Goal: Ask a question: Seek information or help from site administrators or community

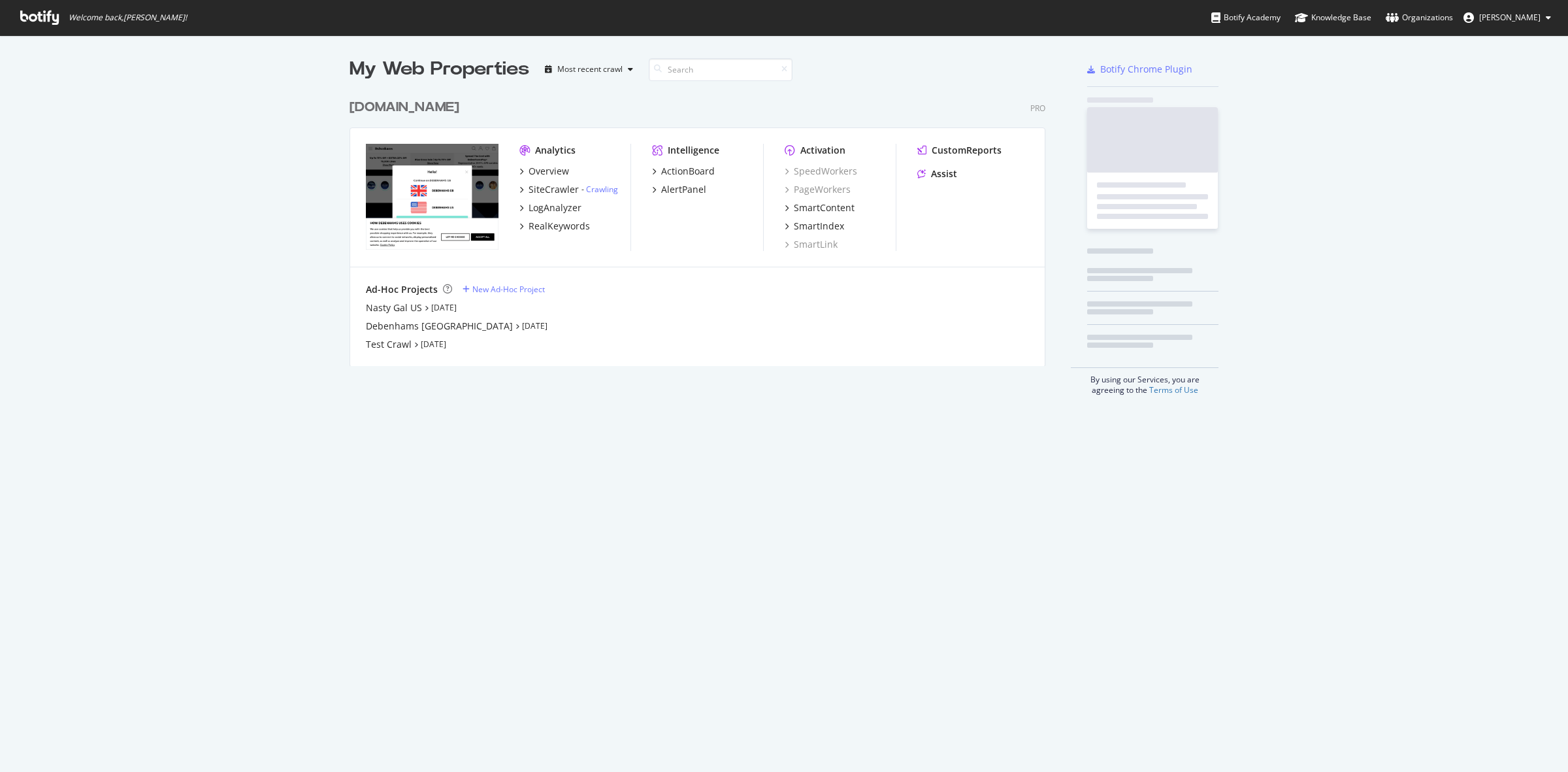
scroll to position [271, 694]
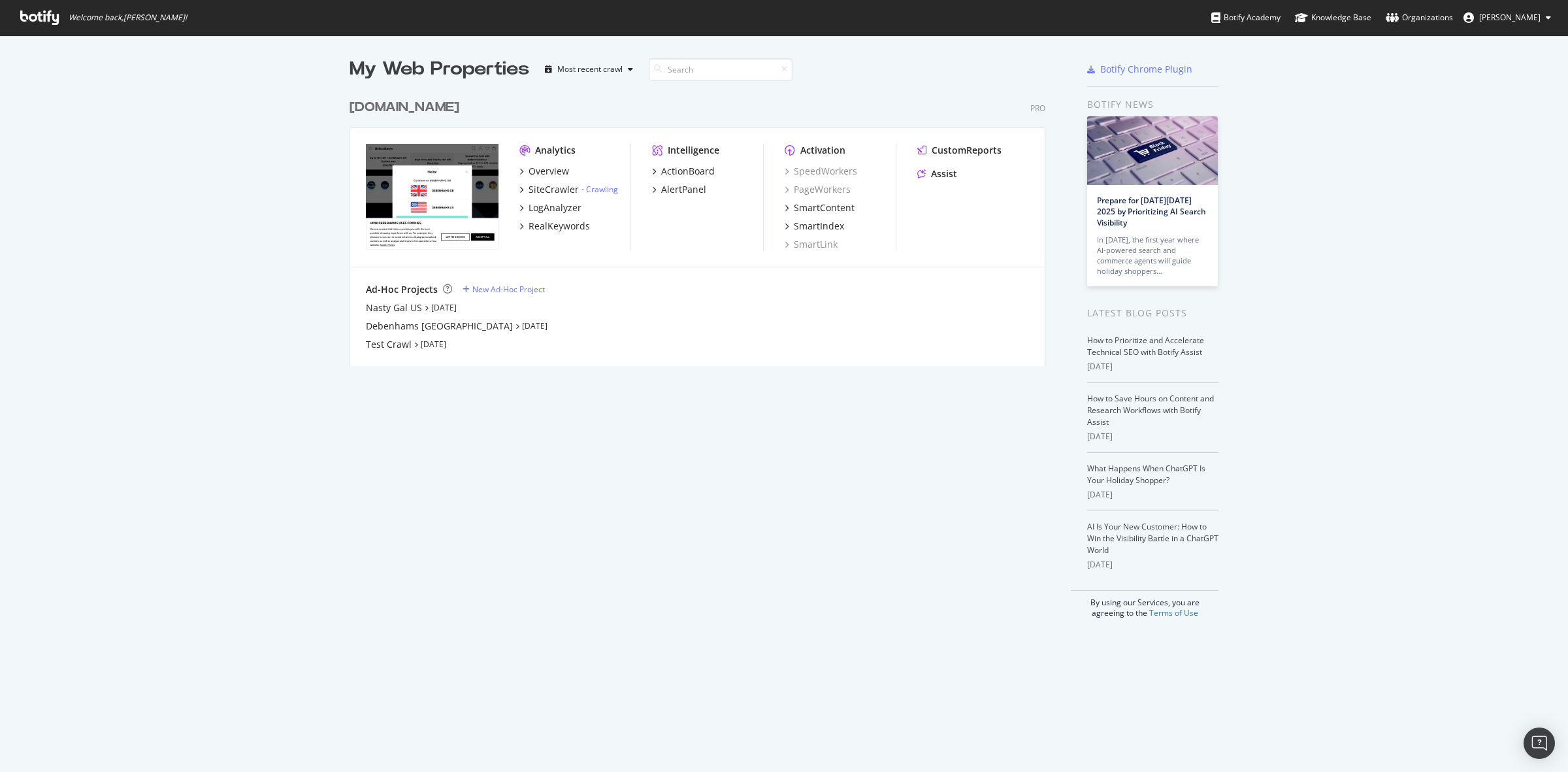
click at [420, 111] on div "debenhams.com" at bounding box center [405, 108] width 110 height 19
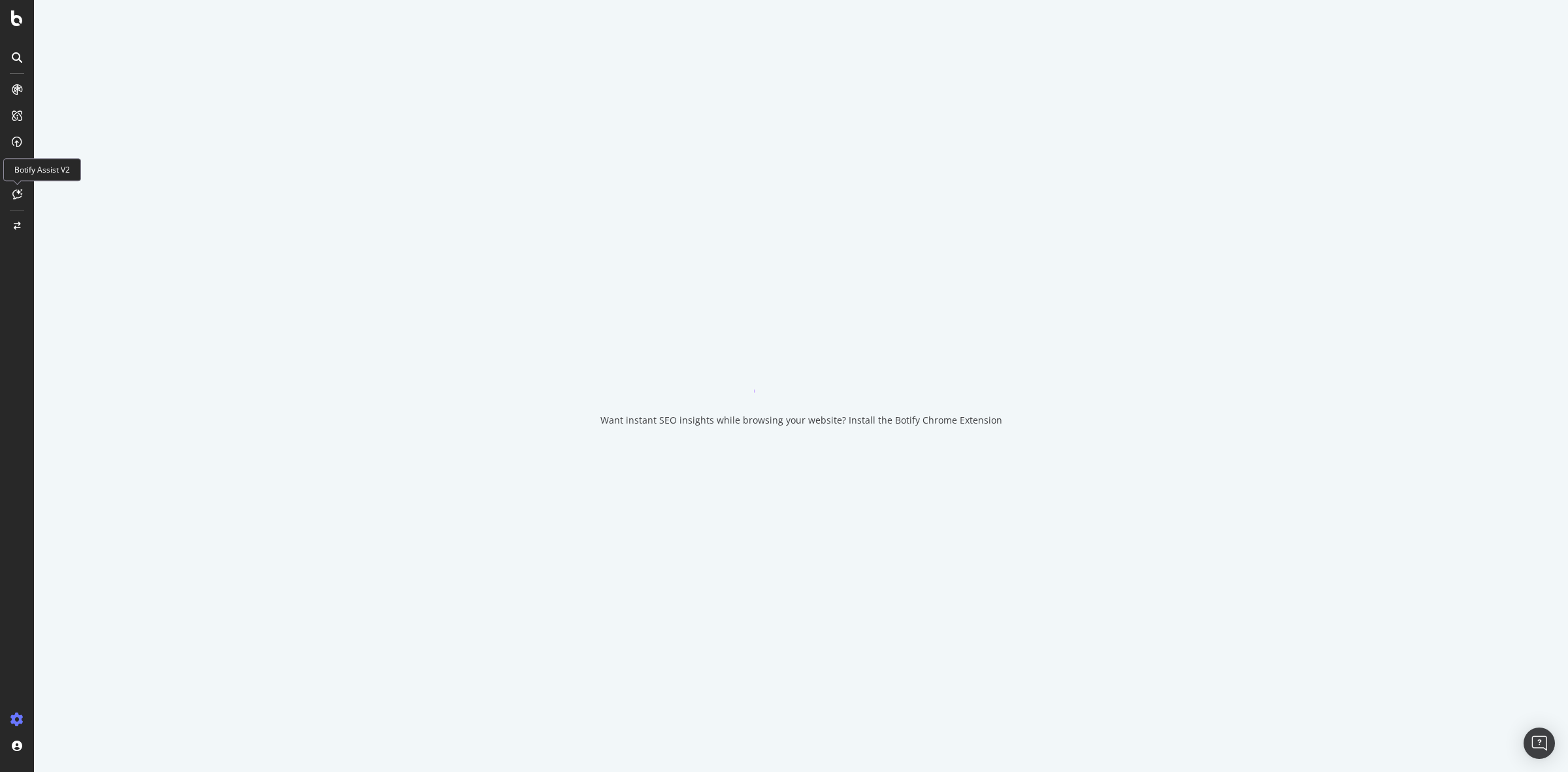
click at [10, 190] on div at bounding box center [17, 194] width 21 height 21
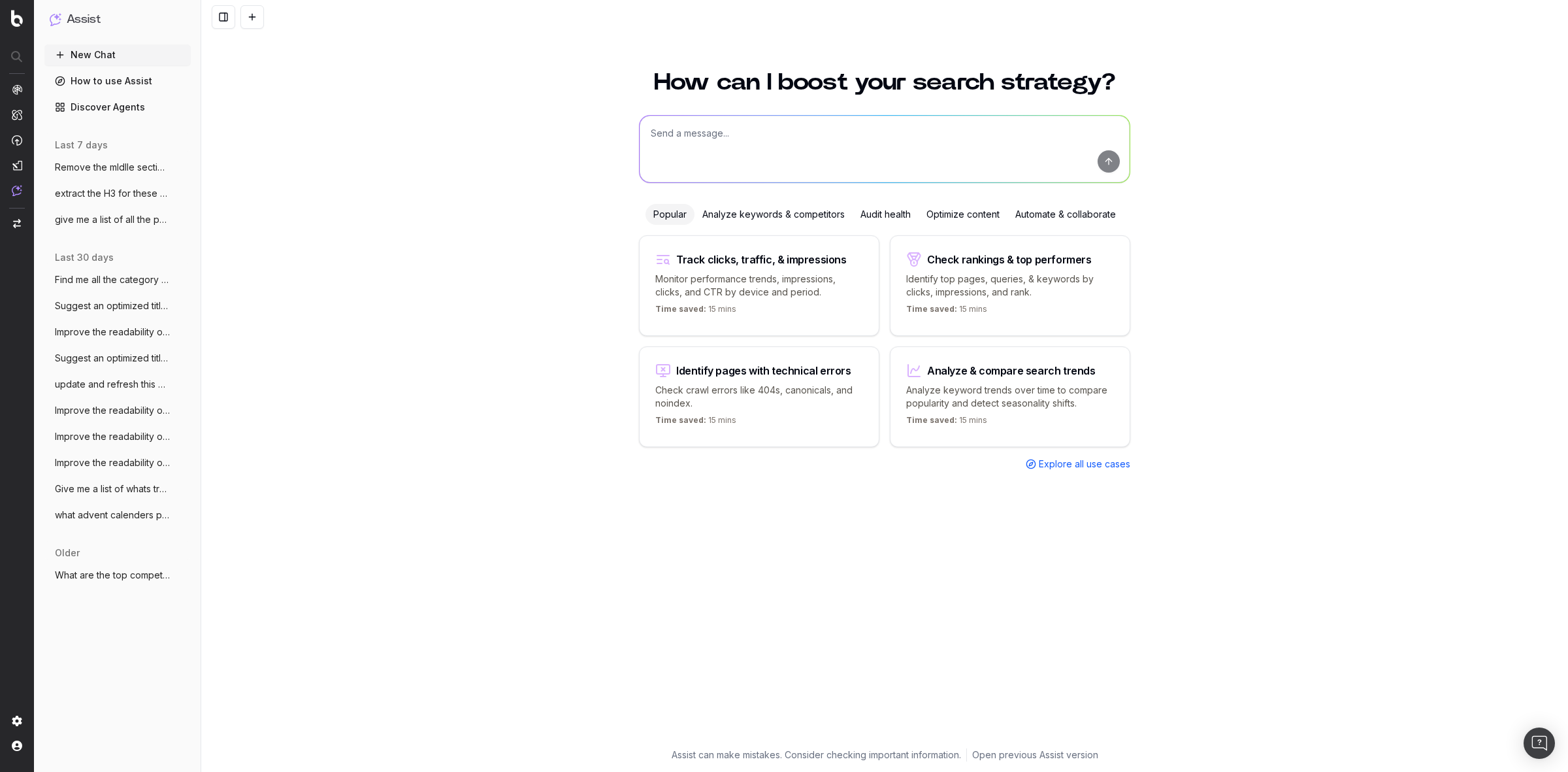
click at [96, 166] on span "Remove the mIdlle sections of these meta" at bounding box center [112, 167] width 115 height 13
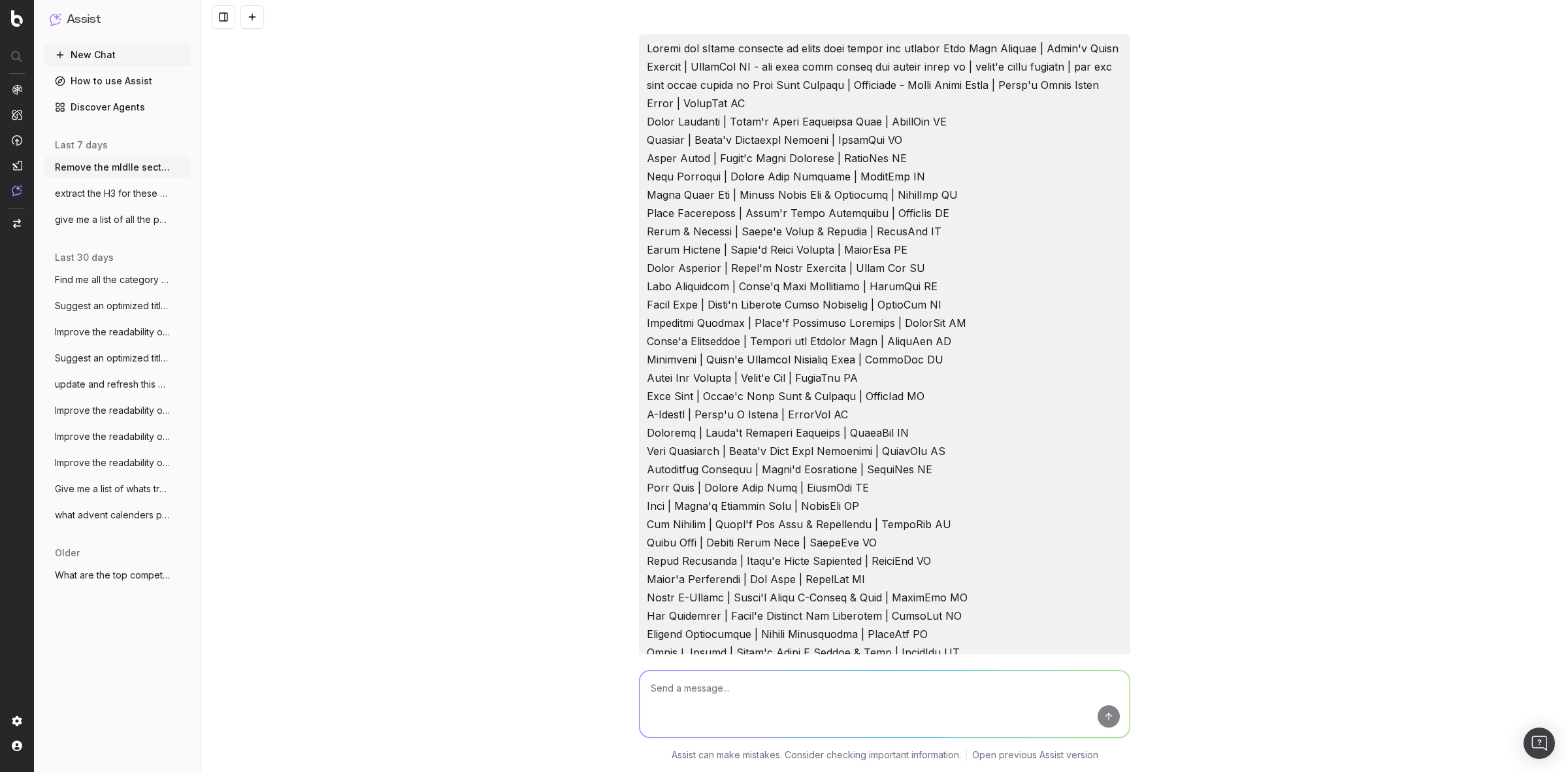
scroll to position [37756, 0]
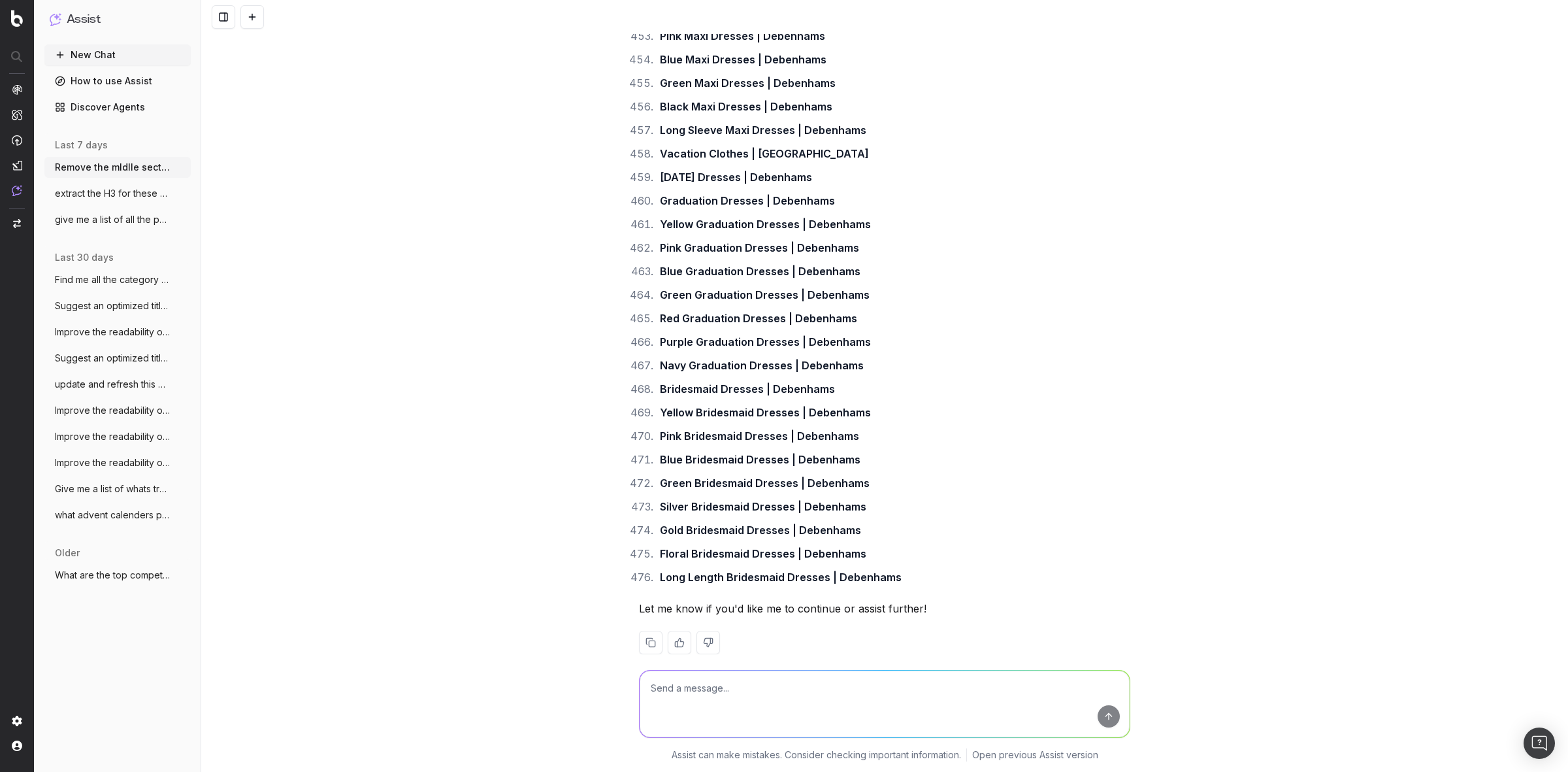
click at [779, 697] on textarea at bounding box center [885, 704] width 490 height 67
click at [658, 688] on textarea at bounding box center [885, 704] width 490 height 67
paste textarea "Bikini Tops | Women's Bikini Swimsuit Tops | NastyGal US Long Summer Dresses | …"
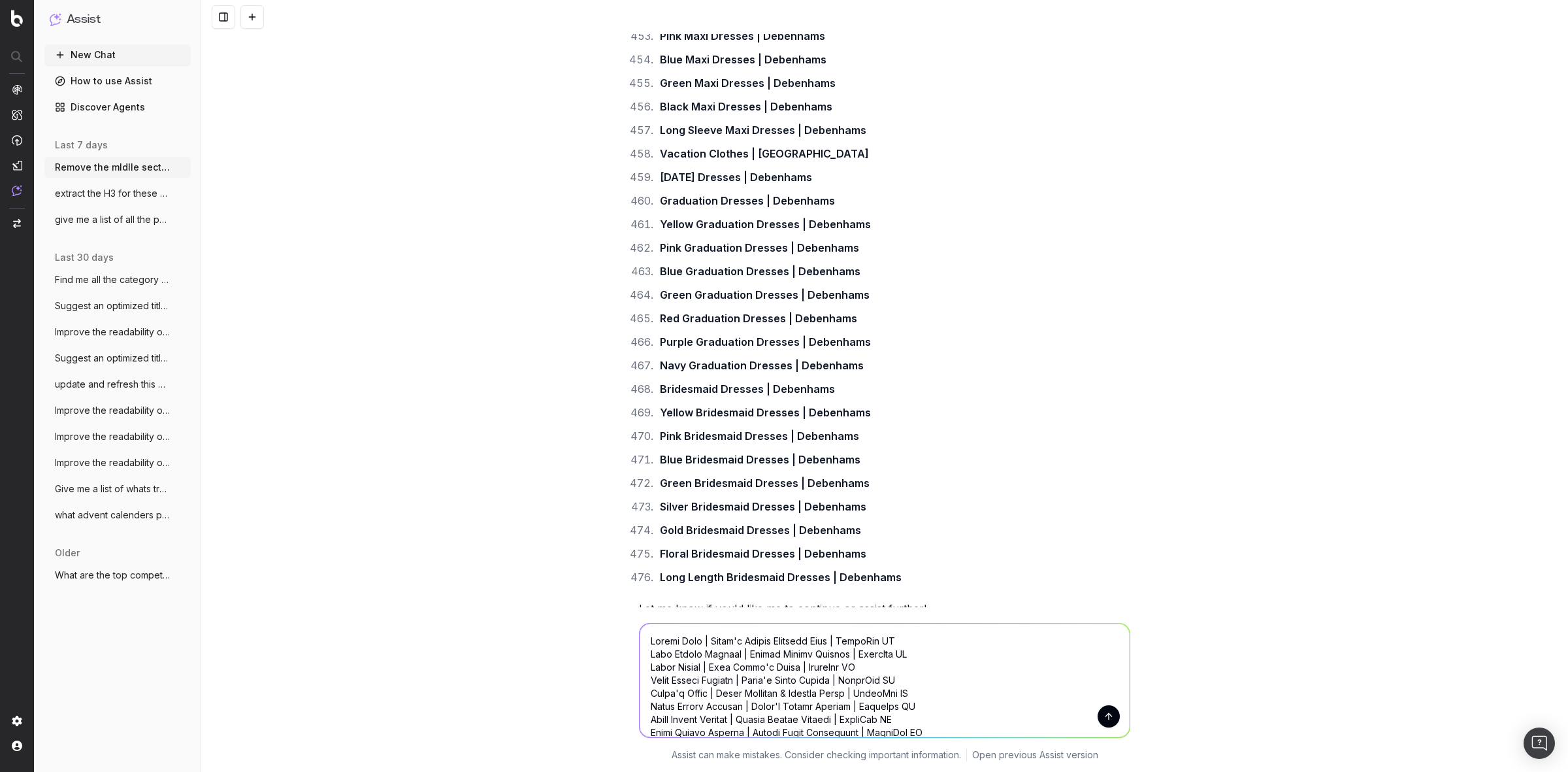
scroll to position [695, 0]
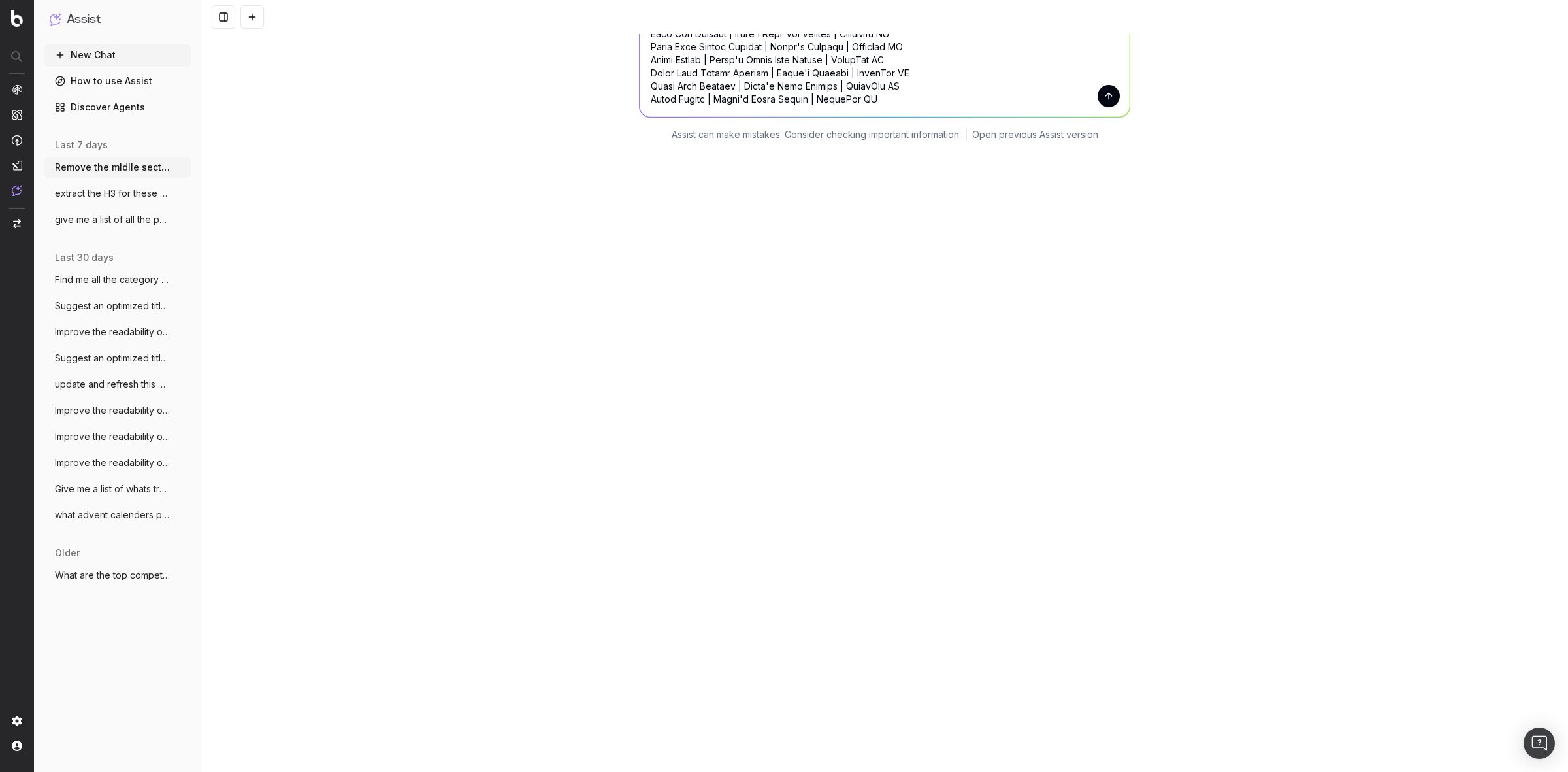
type textarea "Bikini Tops | Women's Bikini Swimsuit Tops | NastyGal US Long Summer Dresses | …"
click at [1099, 85] on button "submit" at bounding box center [1109, 96] width 22 height 22
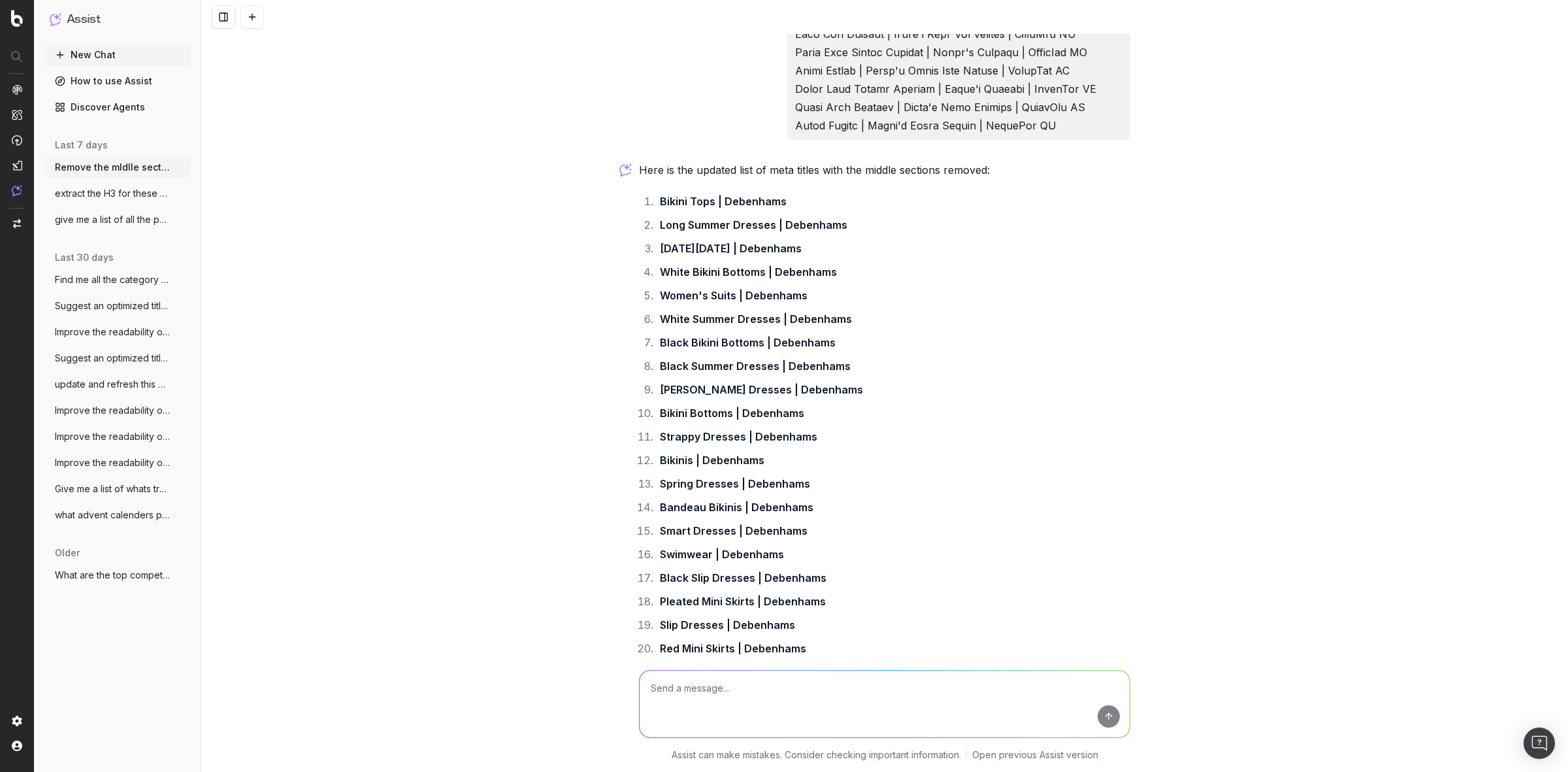
scroll to position [39103, 0]
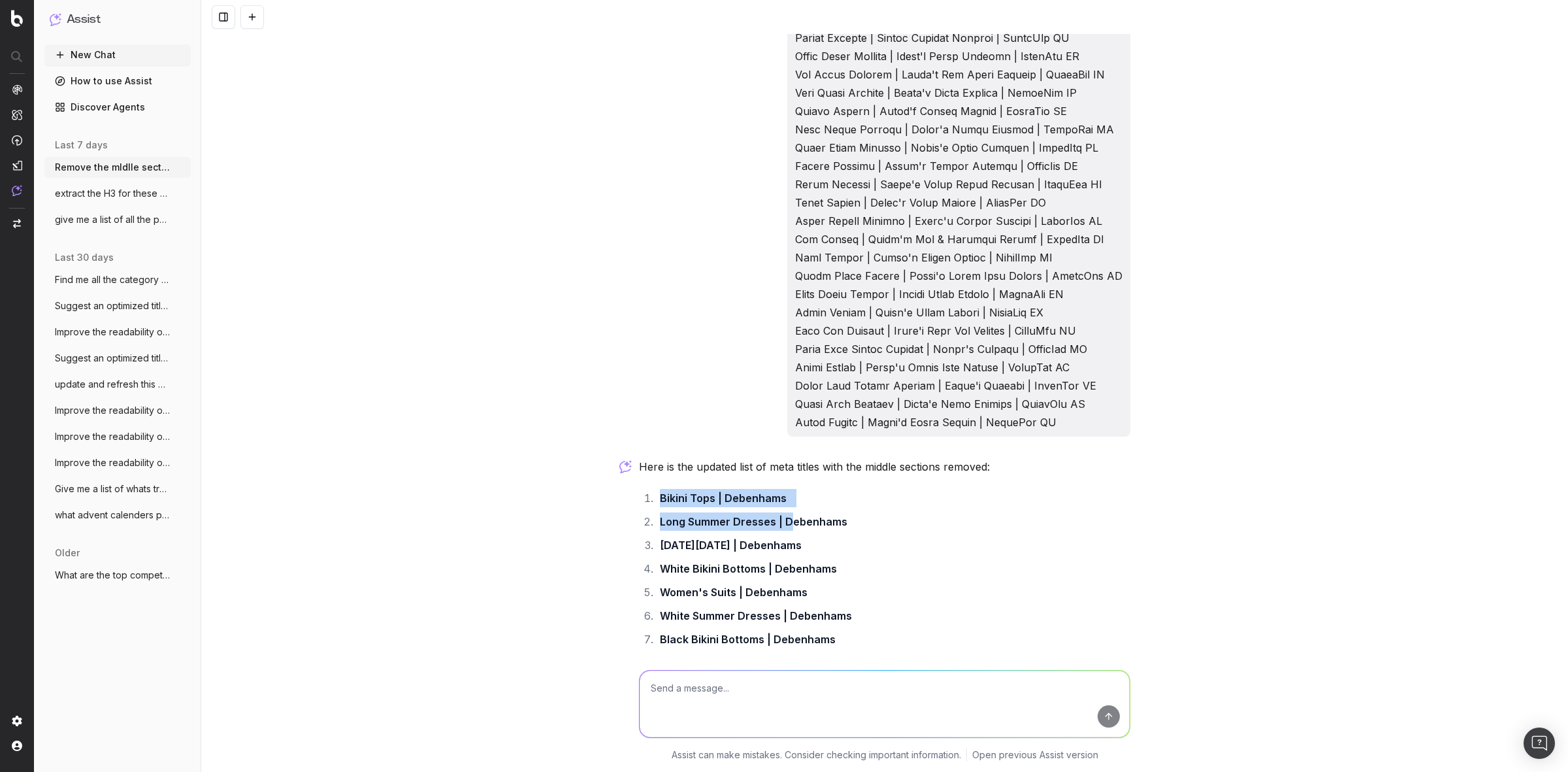
drag, startPoint x: 648, startPoint y: 472, endPoint x: 784, endPoint y: 490, distance: 137.2
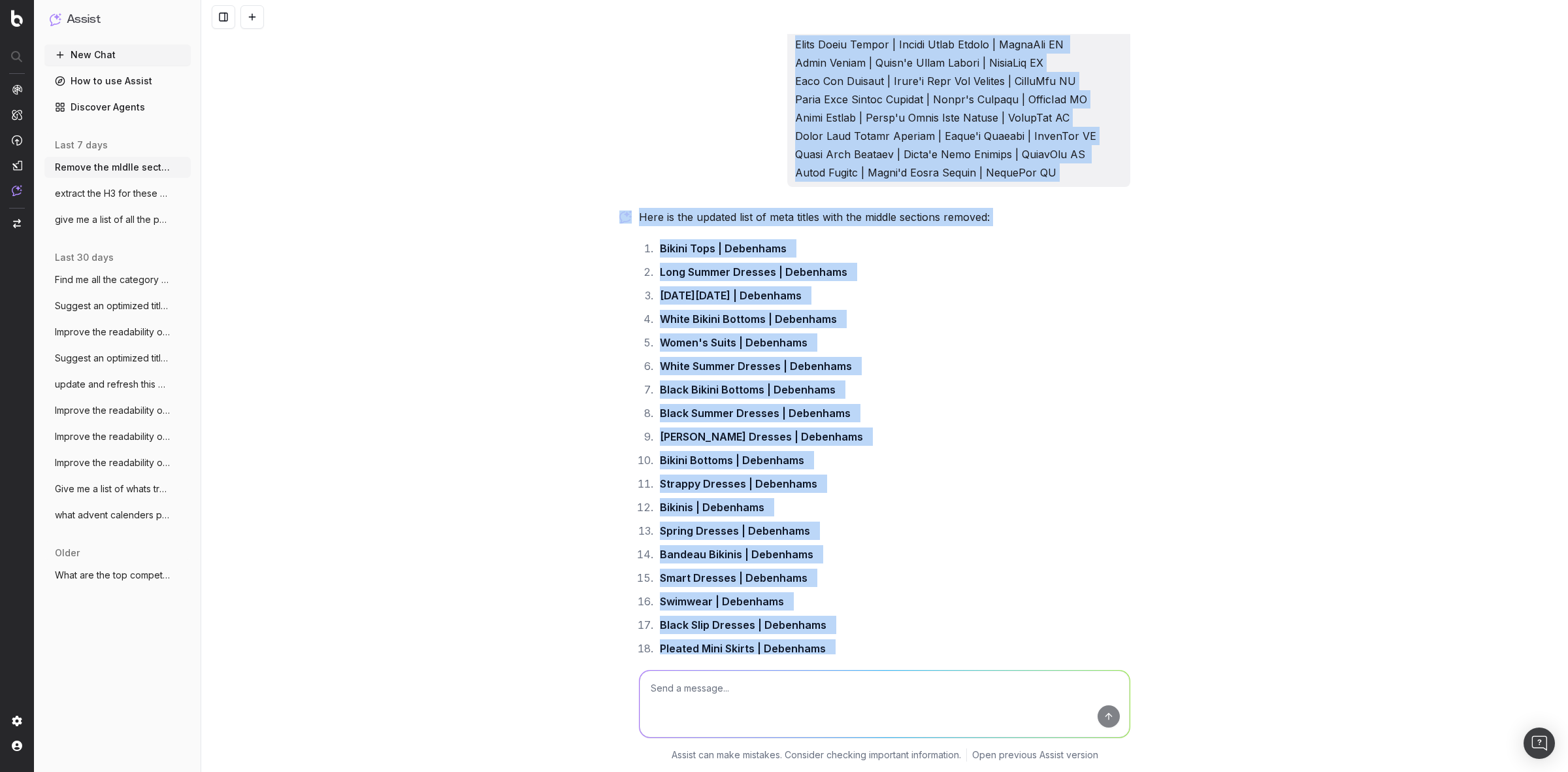
scroll to position [39325, 0]
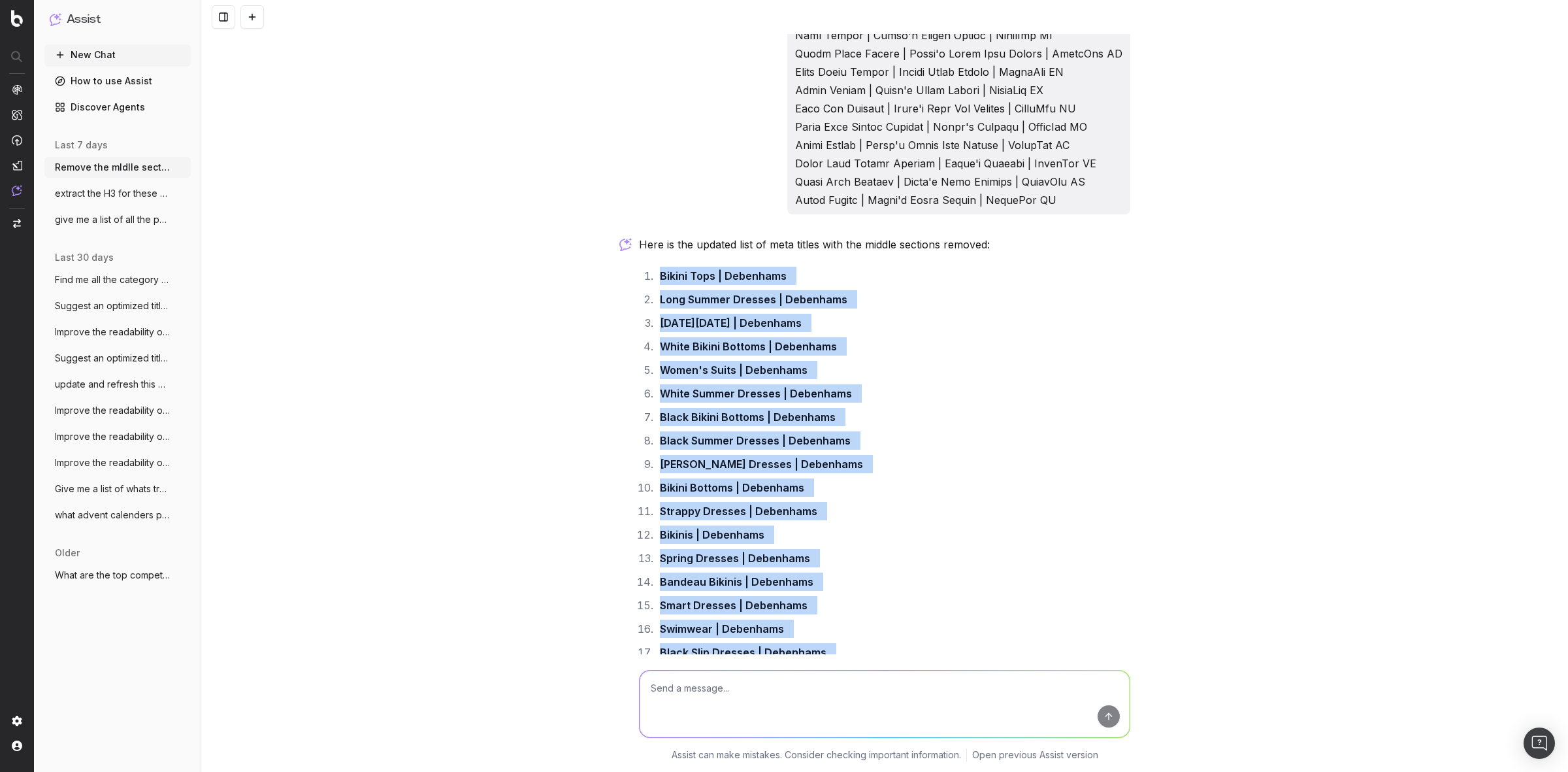
drag, startPoint x: 794, startPoint y: 553, endPoint x: 641, endPoint y: 255, distance: 335.0
copy ol "Bikini Tops | Debenhams Long Summer Dresses | Debenhams [DATE][DATE] | Debenham…"
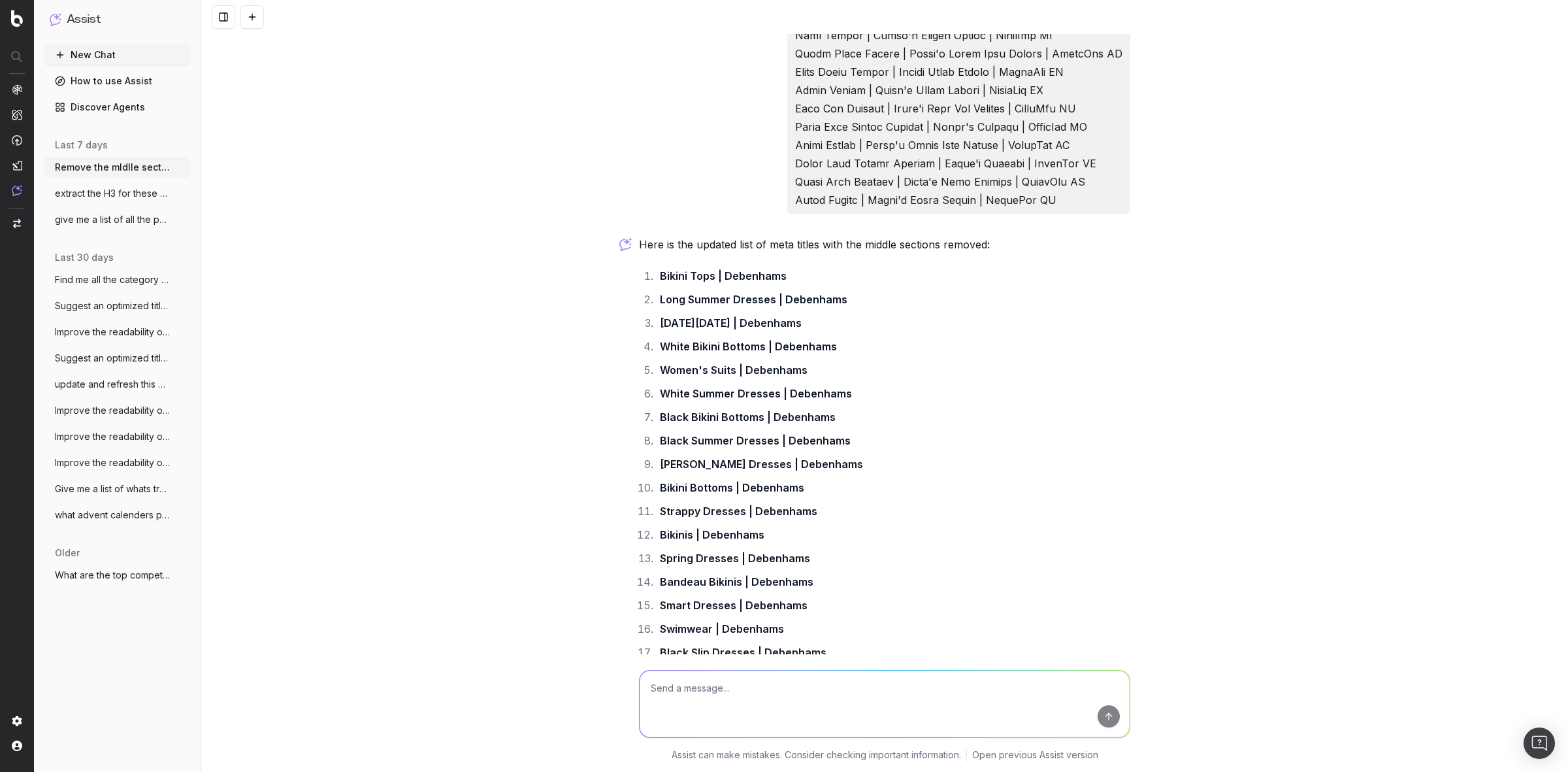
click at [680, 683] on textarea at bounding box center [885, 704] width 490 height 67
paste textarea "Black Bikini Bottoms | Womens Bikini Bottoms | NastyGal US Black Summer Dresses…"
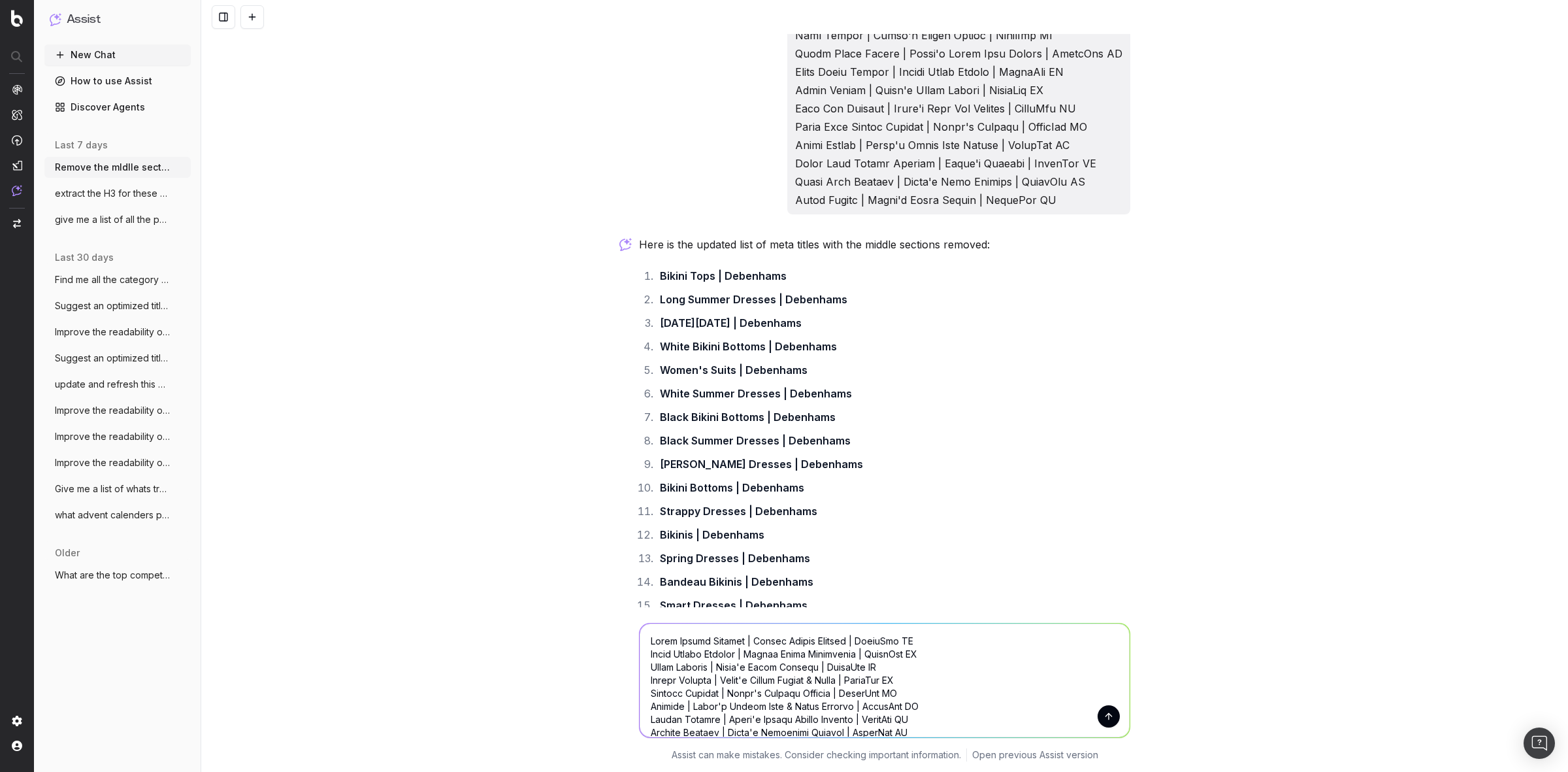
scroll to position [368, 0]
type textarea "Black Bikini Bottoms | Womens Bikini Bottoms | NastyGal US Black Summer Dresses…"
click at [1105, 714] on button "submit" at bounding box center [1109, 716] width 22 height 22
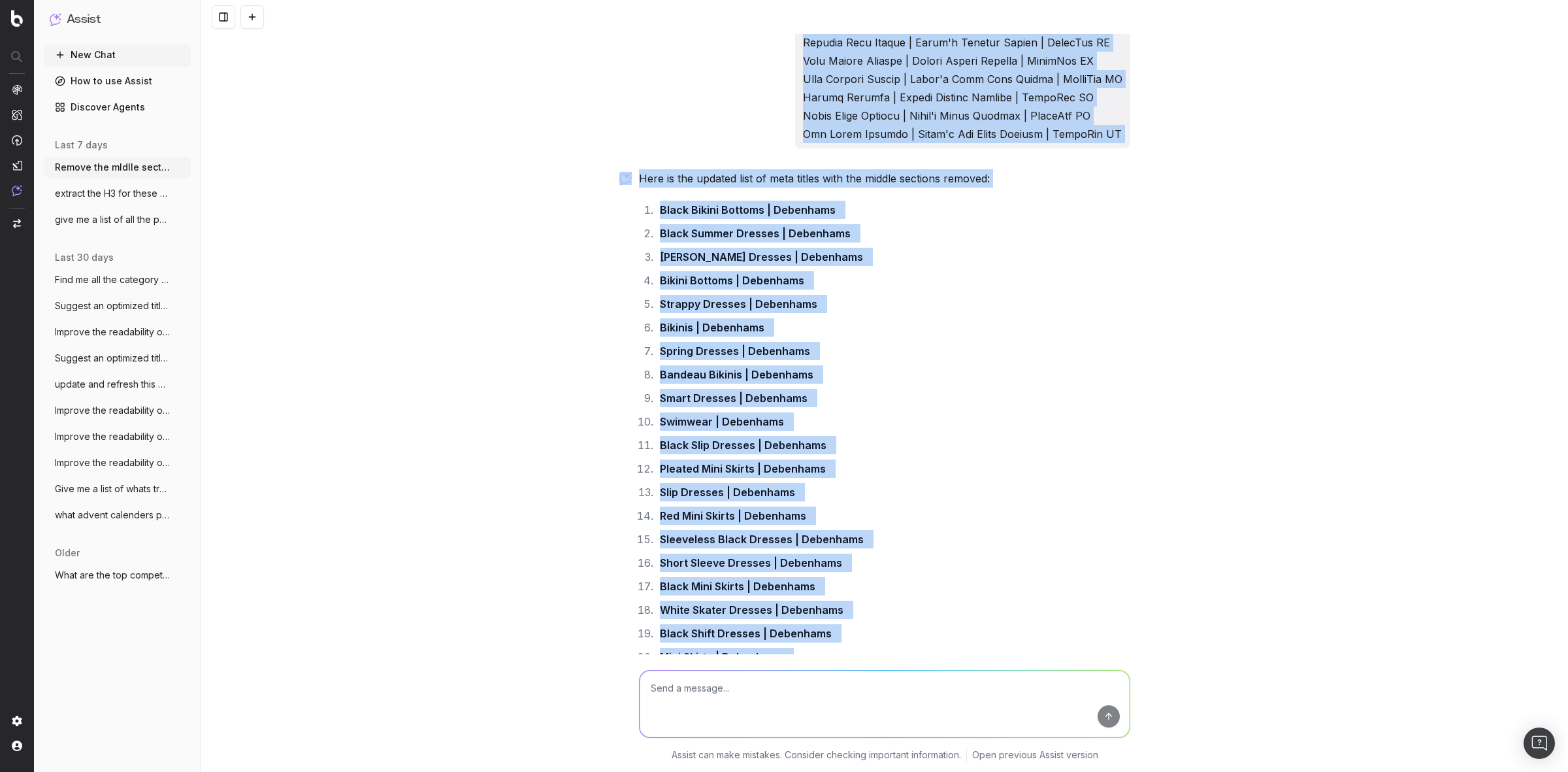
scroll to position [42020, 0]
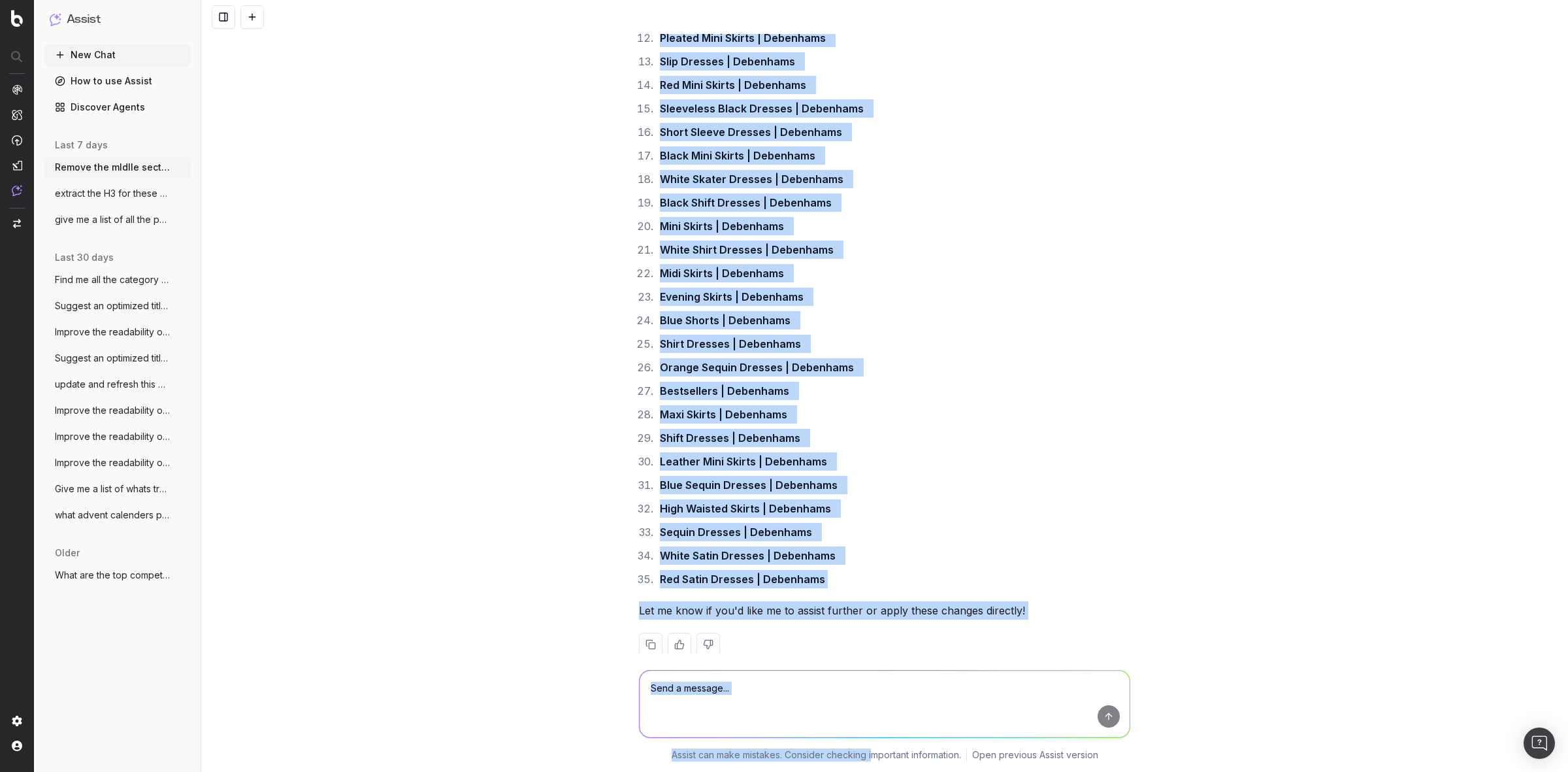
drag, startPoint x: 631, startPoint y: 248, endPoint x: 865, endPoint y: 791, distance: 591.3
click at [865, 771] on html "Assist New Chat How to use Assist Discover Agents last 7 days Remove the mIdlle…" at bounding box center [784, 386] width 1568 height 772
click at [1060, 334] on li "Shirt Dresses | Debenhams" at bounding box center [893, 343] width 475 height 19
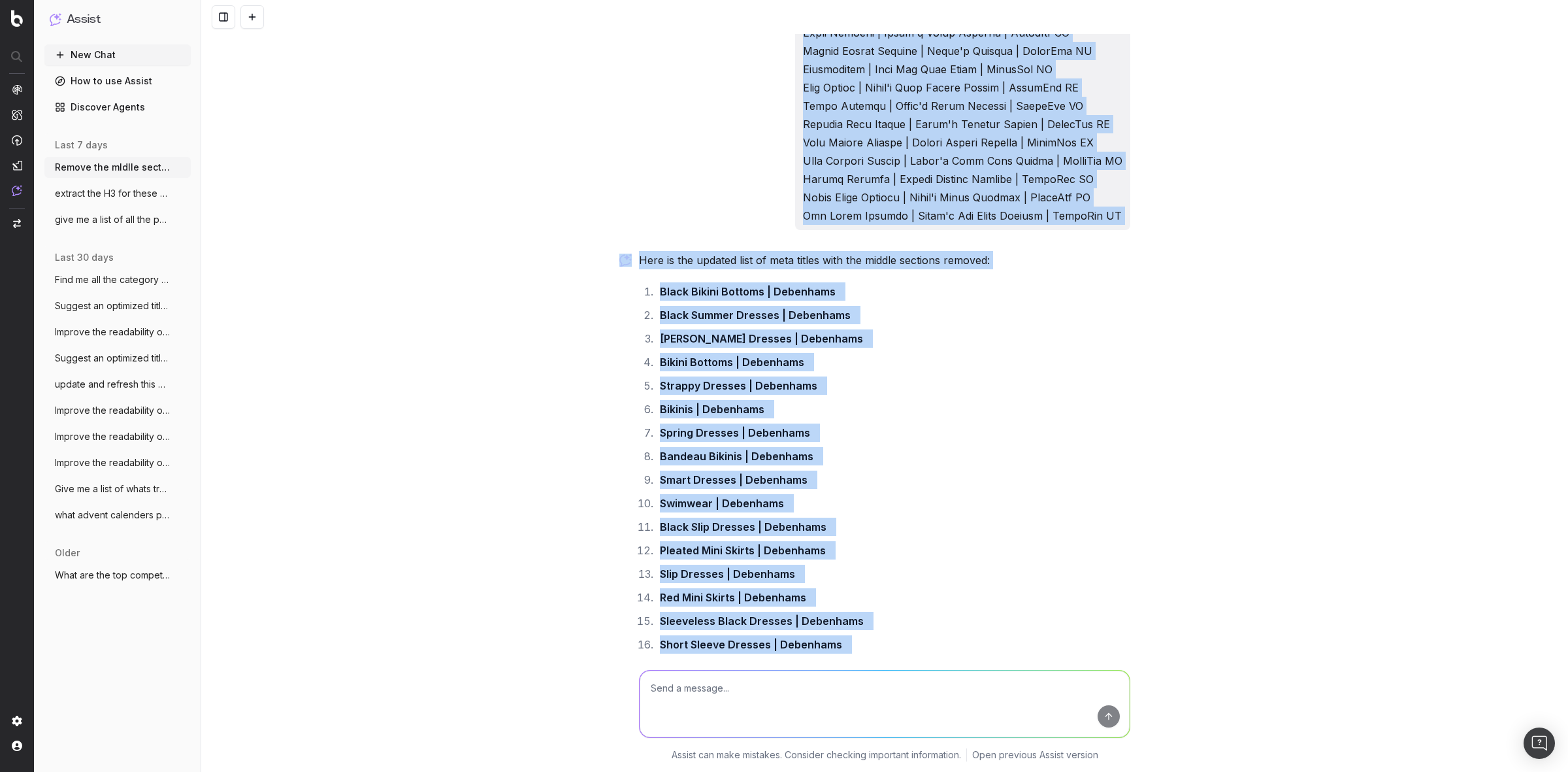
scroll to position [41216, 0]
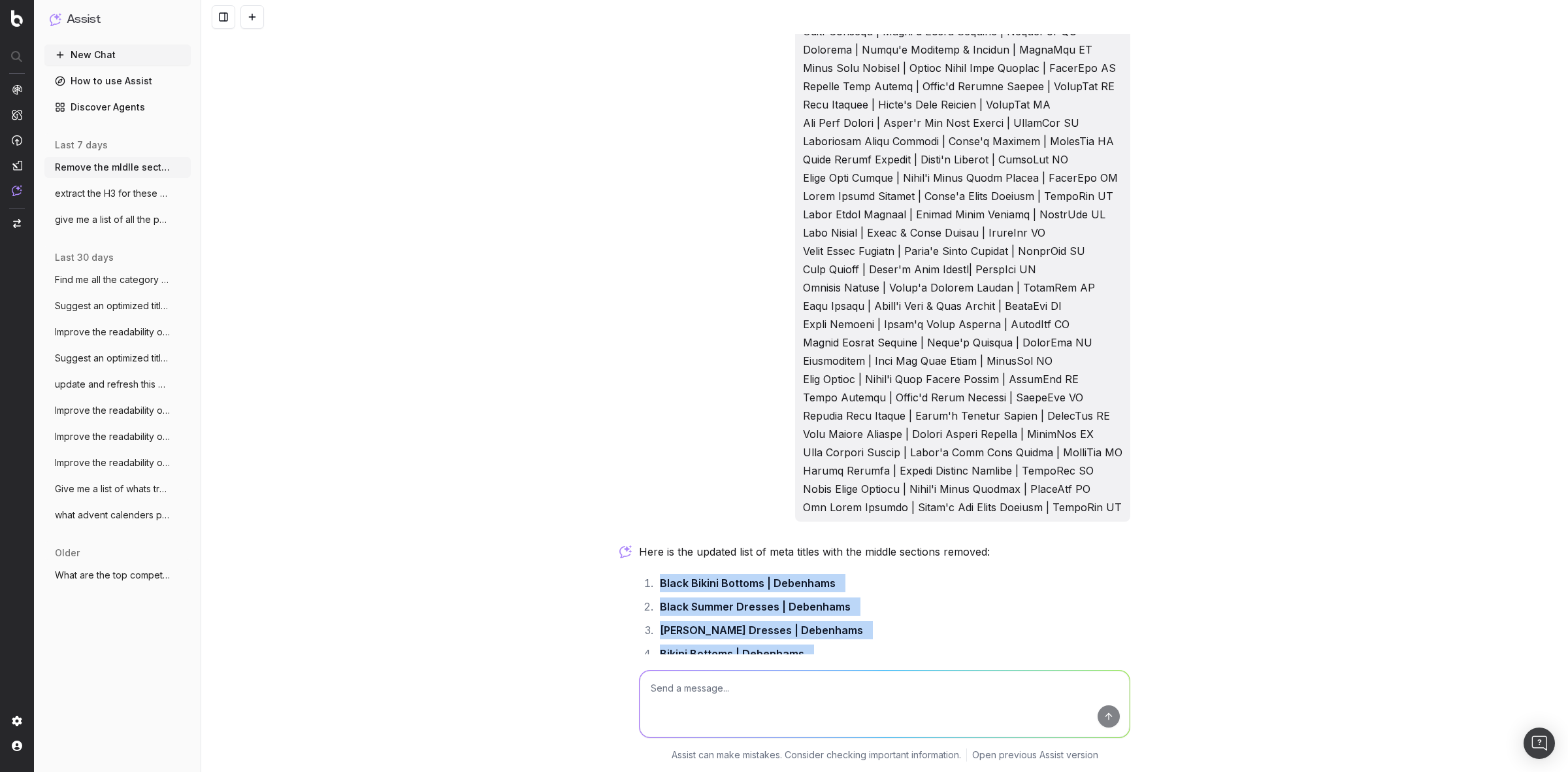
drag, startPoint x: 822, startPoint y: 556, endPoint x: 640, endPoint y: 562, distance: 182.1
copy ol "Black Bikini Bottoms | Debenhams Black Summer Dresses | Debenhams [PERSON_NAME]…"
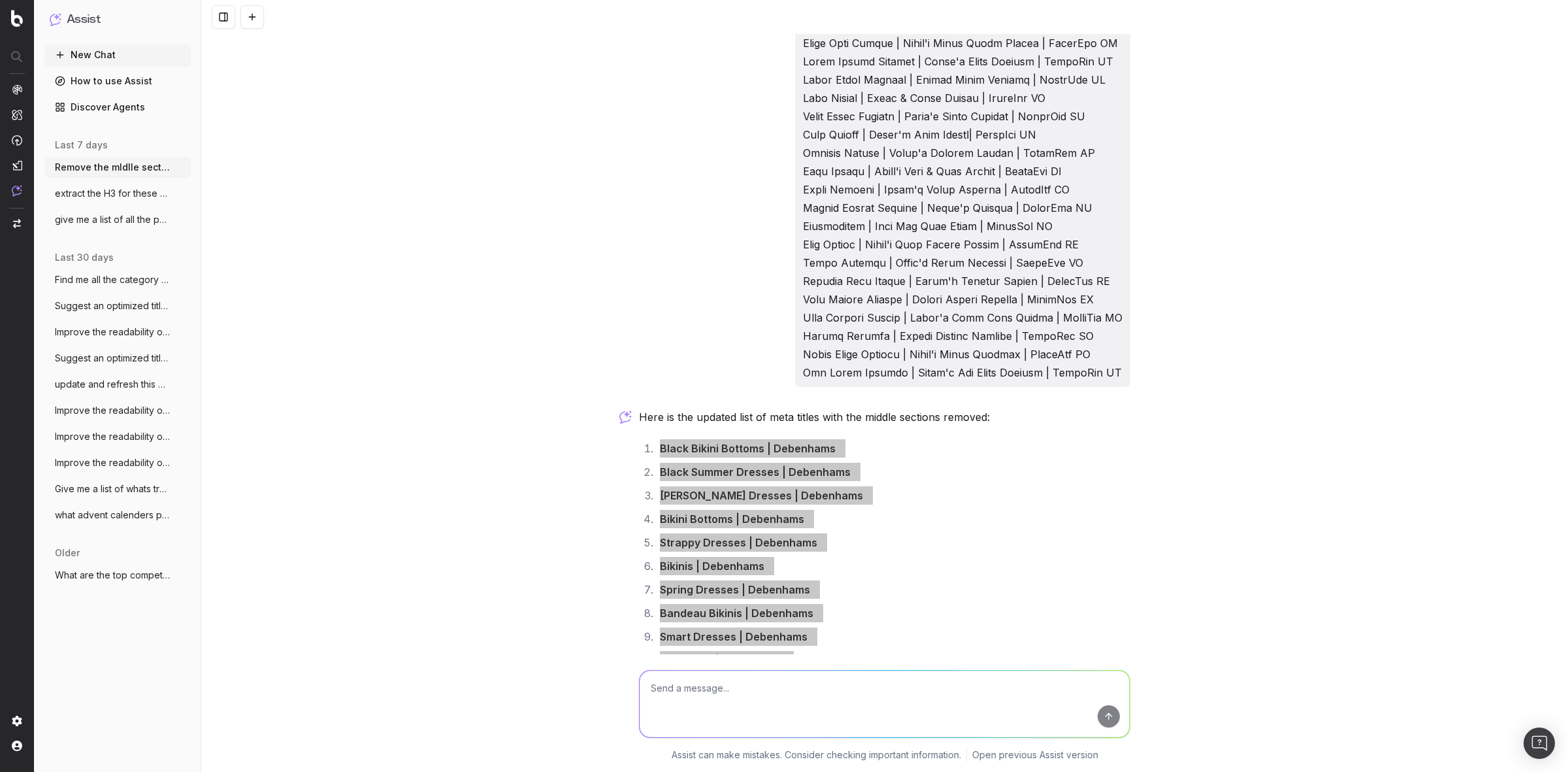
scroll to position [41380, 0]
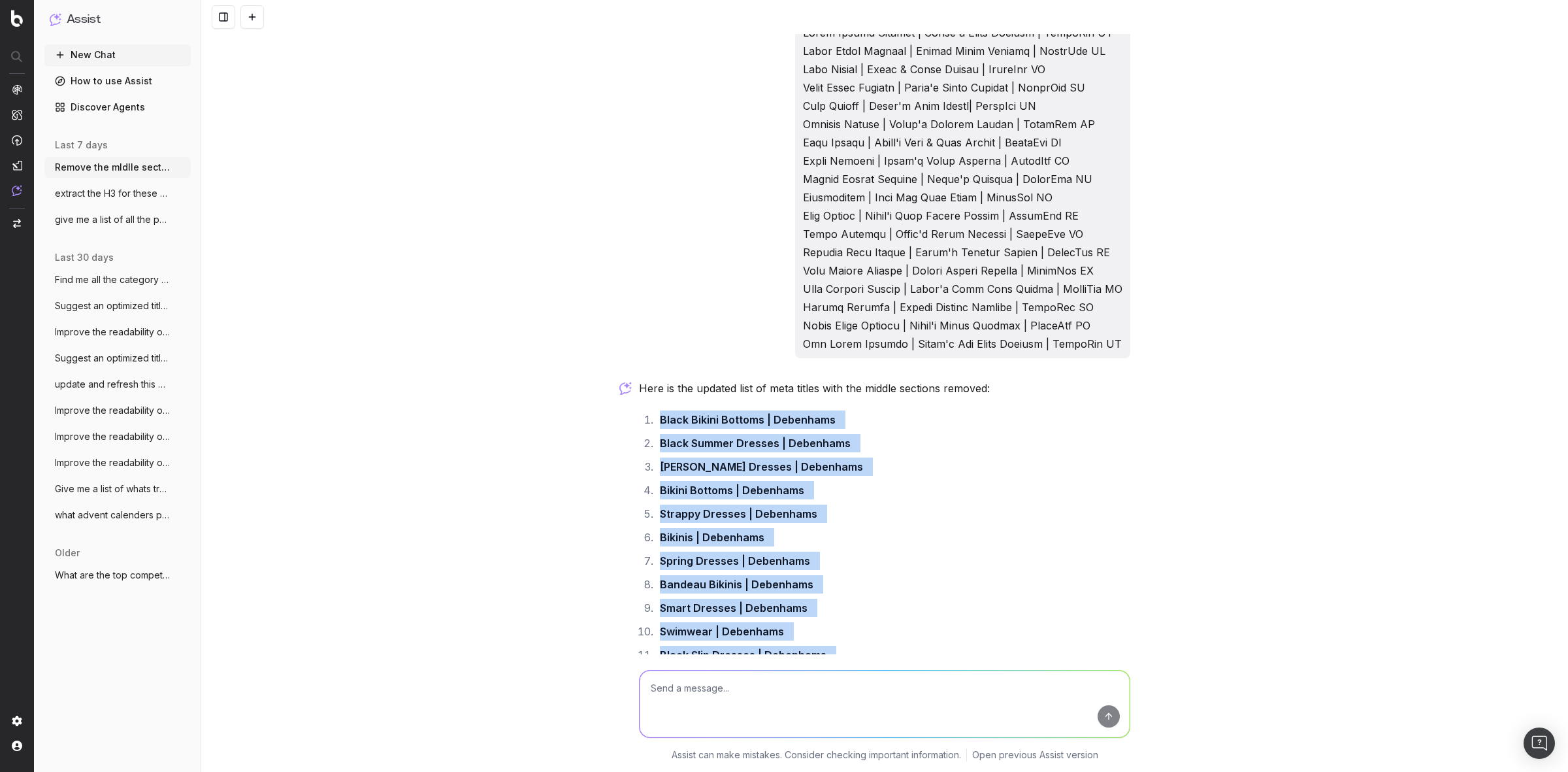
drag, startPoint x: 713, startPoint y: 539, endPoint x: 730, endPoint y: 539, distance: 17.0
click at [713, 554] on strong "Spring Dresses | Debenhams" at bounding box center [735, 561] width 150 height 13
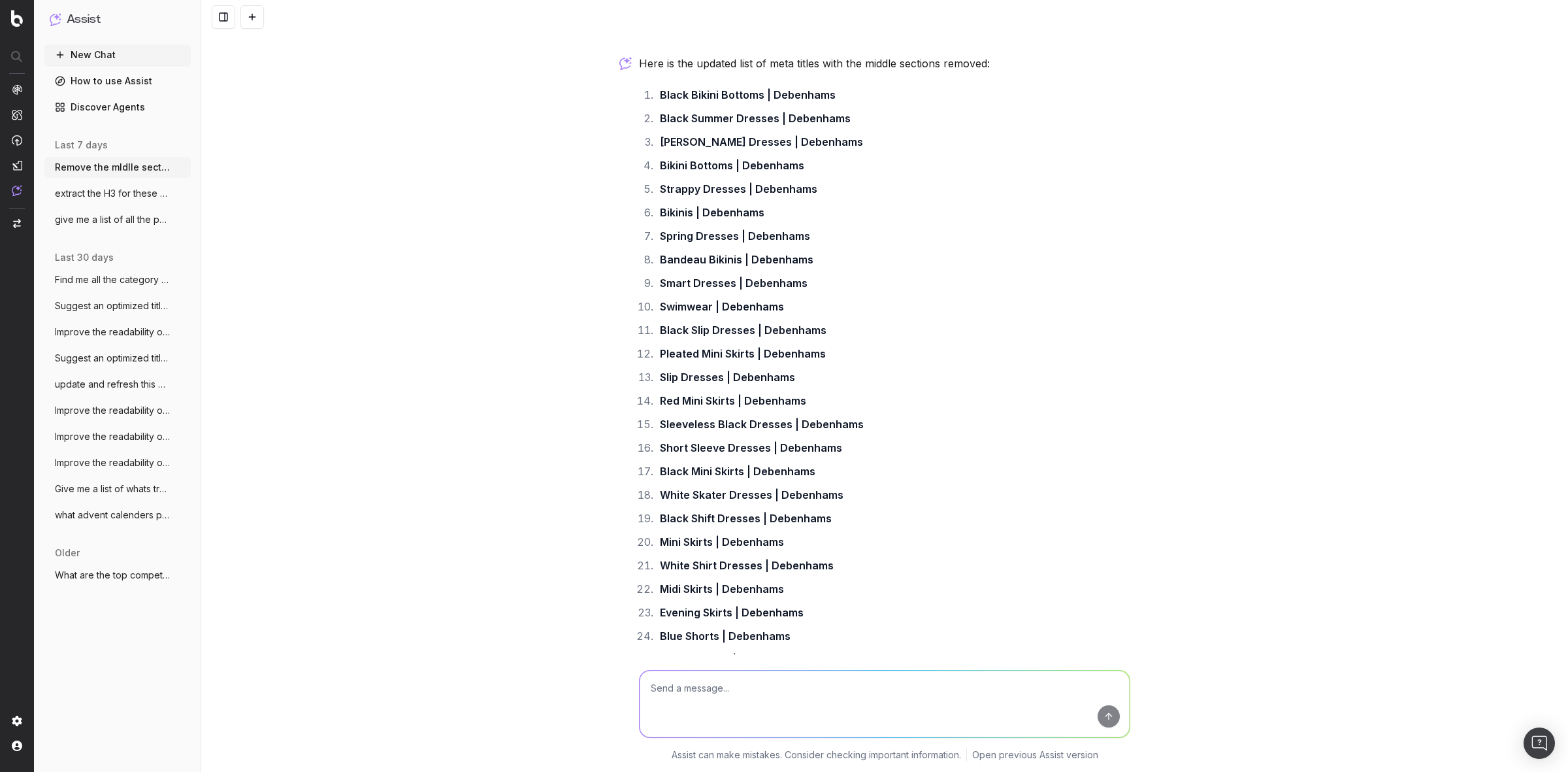
scroll to position [41707, 0]
drag, startPoint x: 802, startPoint y: 213, endPoint x: 651, endPoint y: 204, distance: 151.3
click at [656, 225] on li "Spring Dresses | Debenhams" at bounding box center [893, 234] width 475 height 19
copy li "Spring Dresses | Debenhams"
drag, startPoint x: 804, startPoint y: 236, endPoint x: 654, endPoint y: 230, distance: 150.1
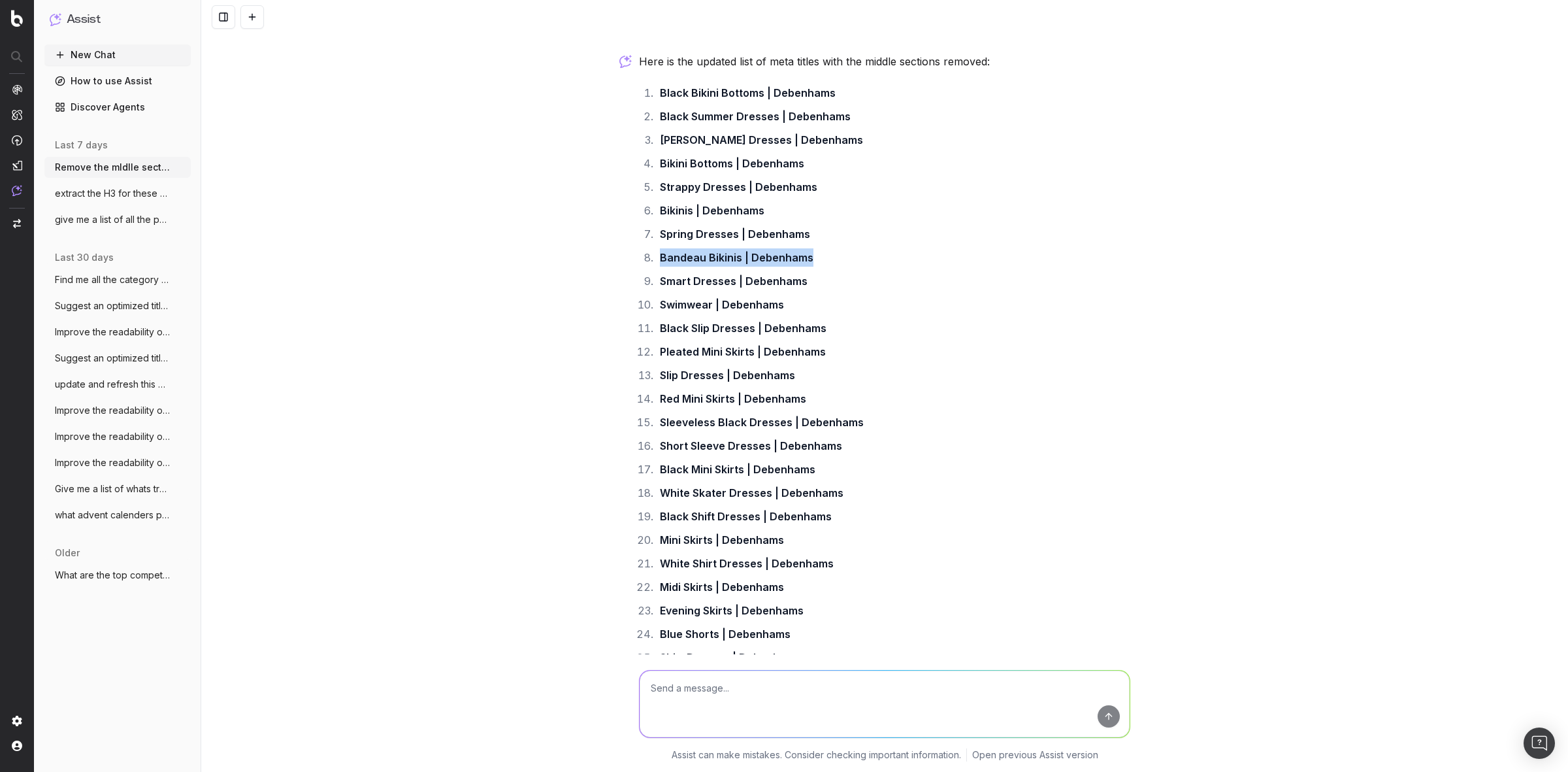
click at [656, 248] on li "Bandeau Bikinis | Debenhams" at bounding box center [893, 257] width 475 height 19
copy strong "Bandeau Bikinis | Debenhams"
drag, startPoint x: 802, startPoint y: 255, endPoint x: 651, endPoint y: 262, distance: 151.2
click at [656, 272] on li "Smart Dresses | Debenhams" at bounding box center [893, 281] width 475 height 19
copy li "Smart Dresses | Debenhams"
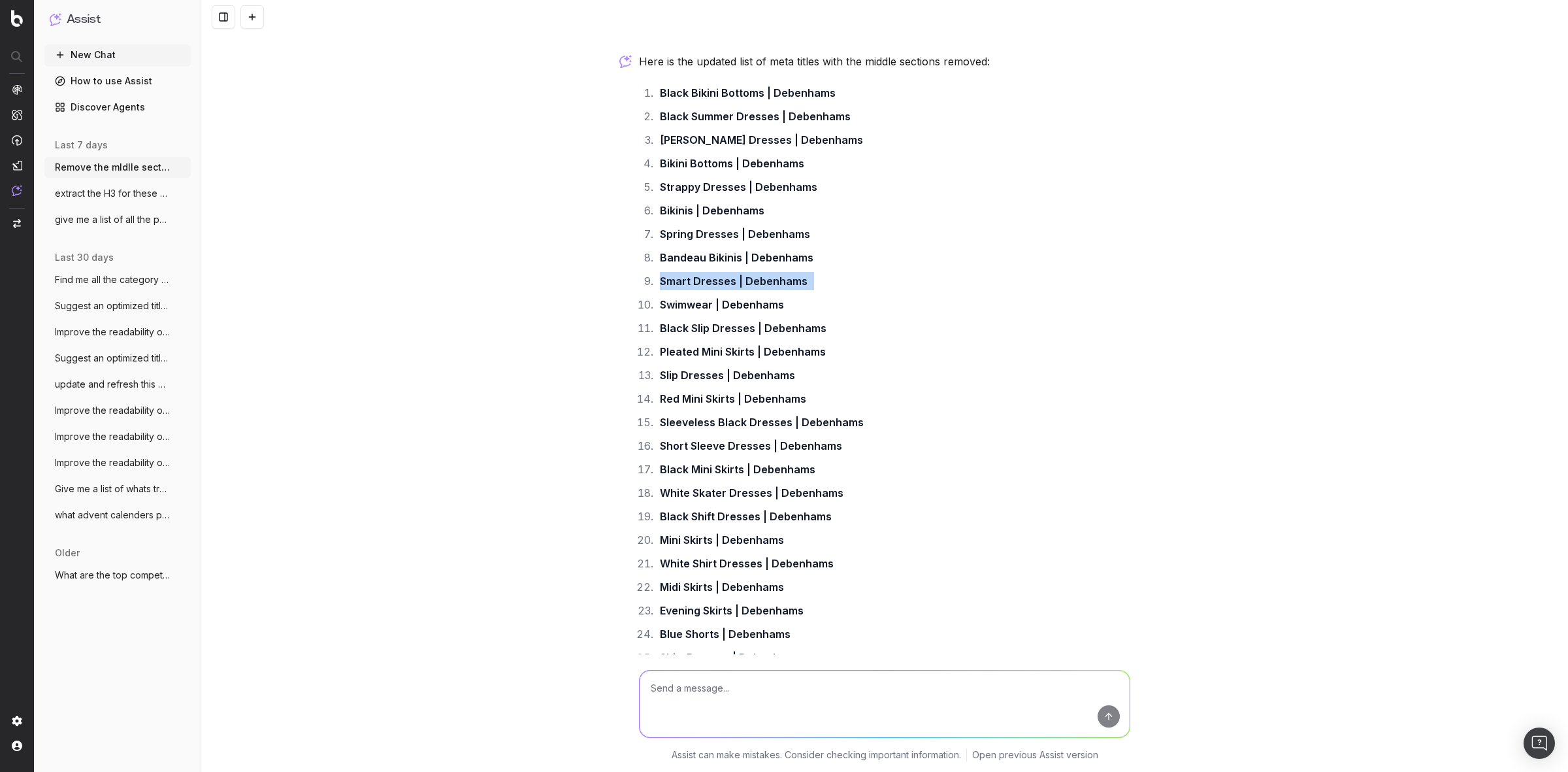
drag, startPoint x: 783, startPoint y: 273, endPoint x: 824, endPoint y: 269, distance: 41.2
click at [783, 296] on li "Swimwear | Debenhams" at bounding box center [893, 305] width 475 height 19
drag, startPoint x: 818, startPoint y: 257, endPoint x: 657, endPoint y: 249, distance: 161.2
click at [657, 272] on li "Smart Dresses | Debenhams" at bounding box center [893, 281] width 475 height 19
copy li "Smart Dresses | Debenhams"
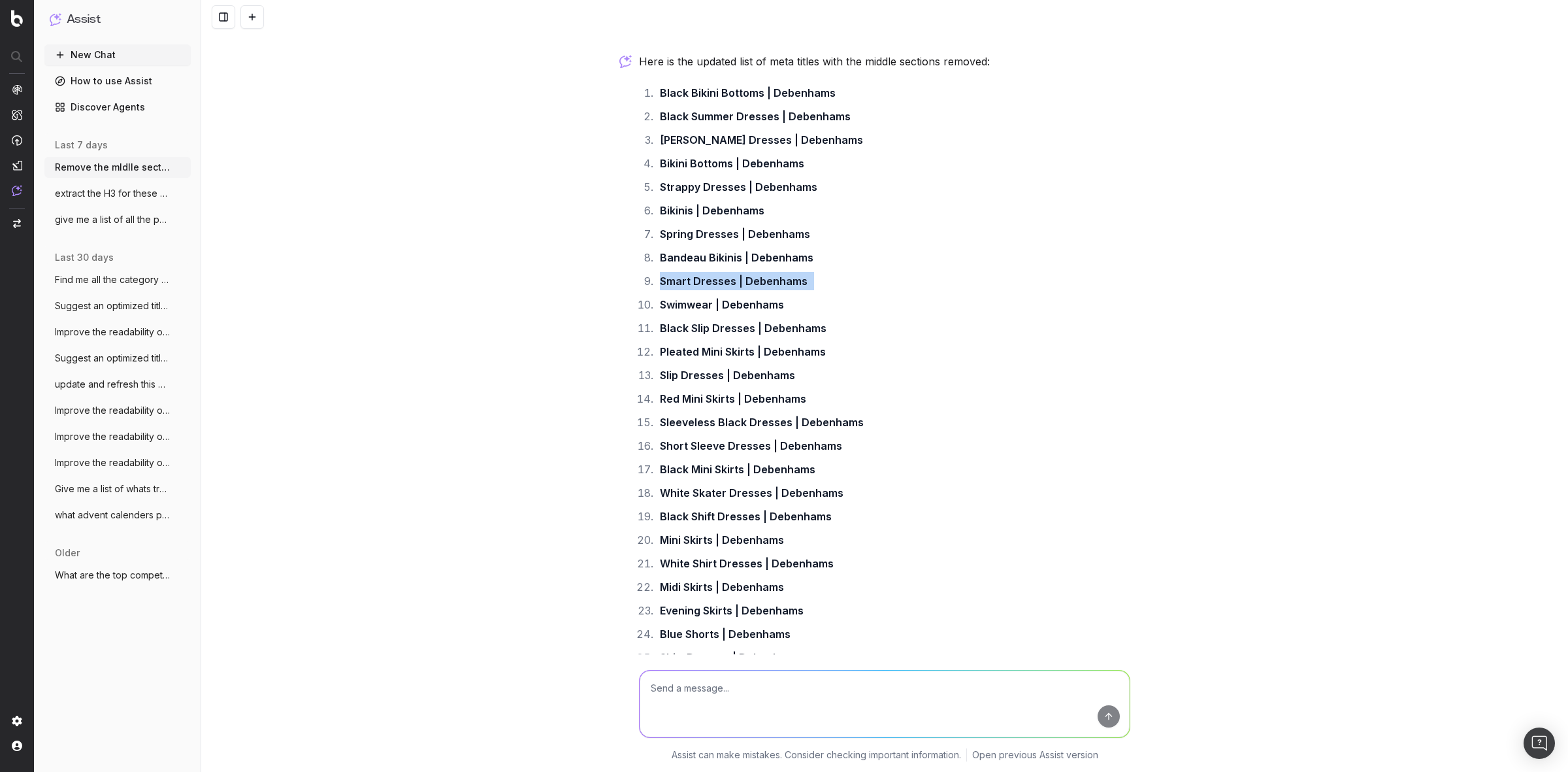
click at [753, 274] on strong "Smart Dresses | Debenhams" at bounding box center [733, 281] width 148 height 13
drag, startPoint x: 808, startPoint y: 256, endPoint x: 657, endPoint y: 255, distance: 151.0
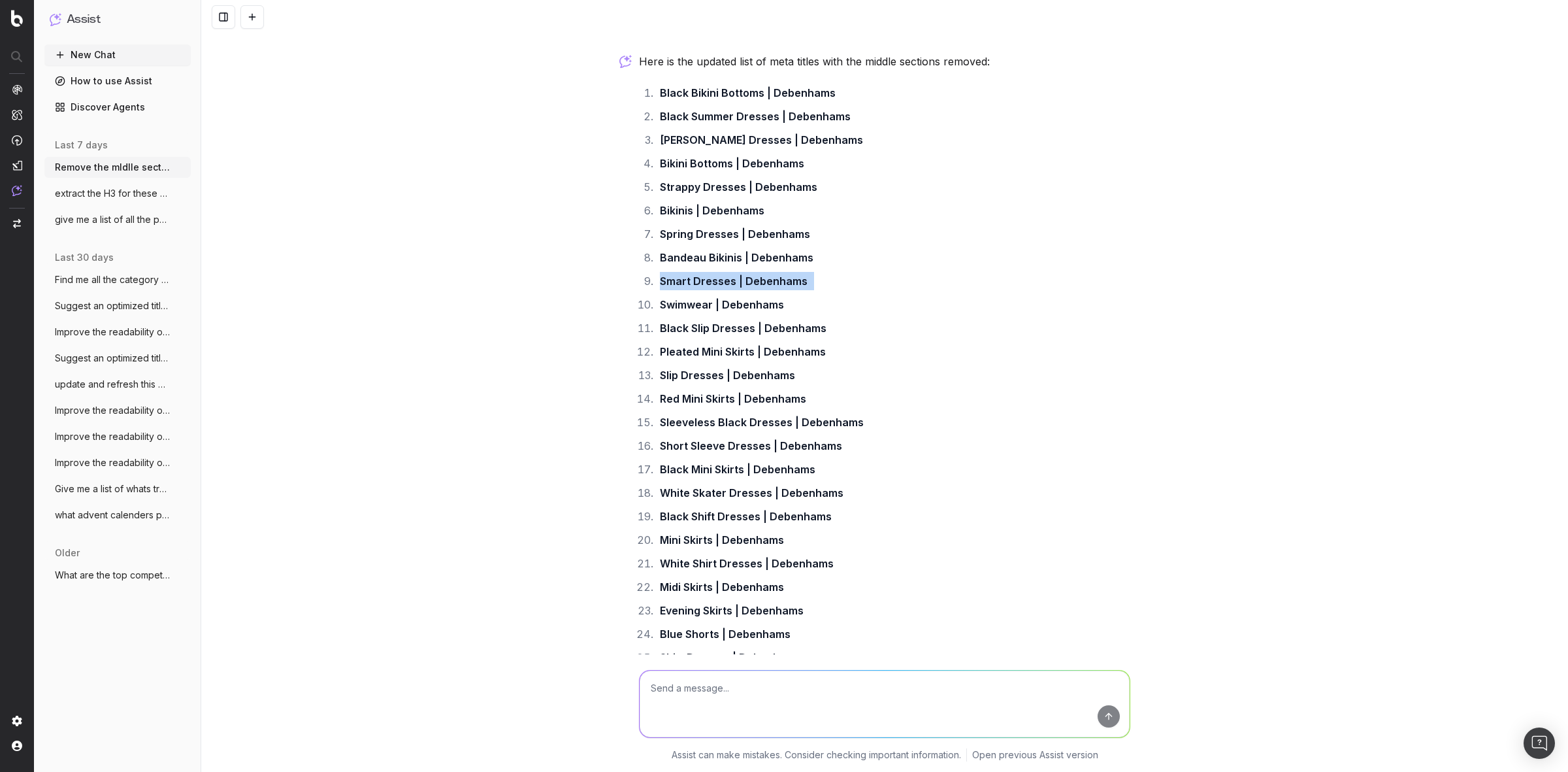
click at [657, 272] on li "Smart Dresses | Debenhams" at bounding box center [893, 281] width 475 height 19
copy li "Smart Dresses | Debenhams"
click at [801, 272] on li "Smart Dresses | Debenhams" at bounding box center [893, 281] width 475 height 19
click at [726, 274] on strong "Smart Dresses | Debenhams" at bounding box center [733, 281] width 148 height 13
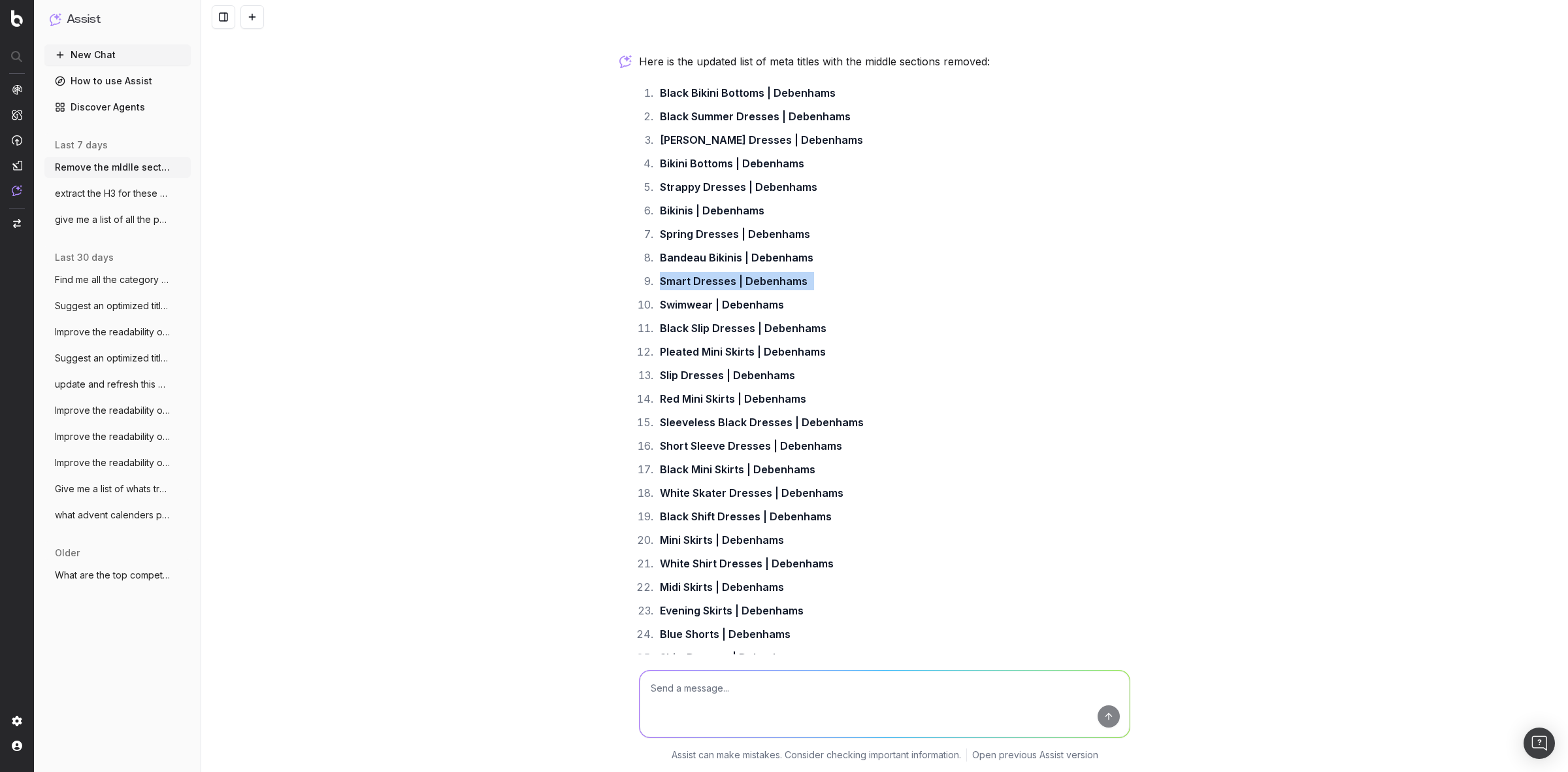
click at [726, 274] on strong "Smart Dresses | Debenhams" at bounding box center [733, 281] width 148 height 13
copy li "Smart Dresses | Debenhams"
